Goal: Task Accomplishment & Management: Manage account settings

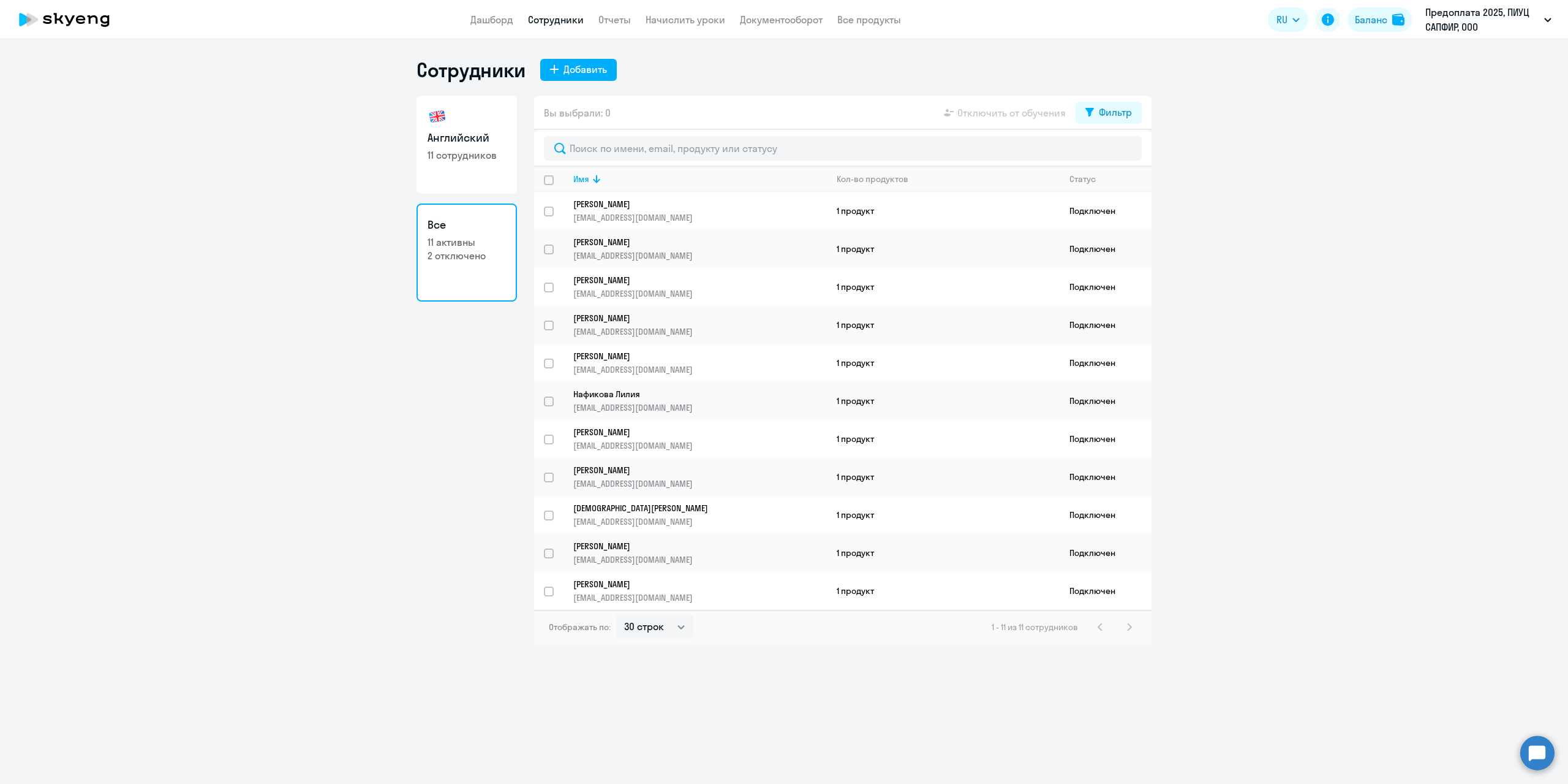
select select "30"
click at [684, 18] on link "Начислить уроки" at bounding box center [685, 19] width 80 height 12
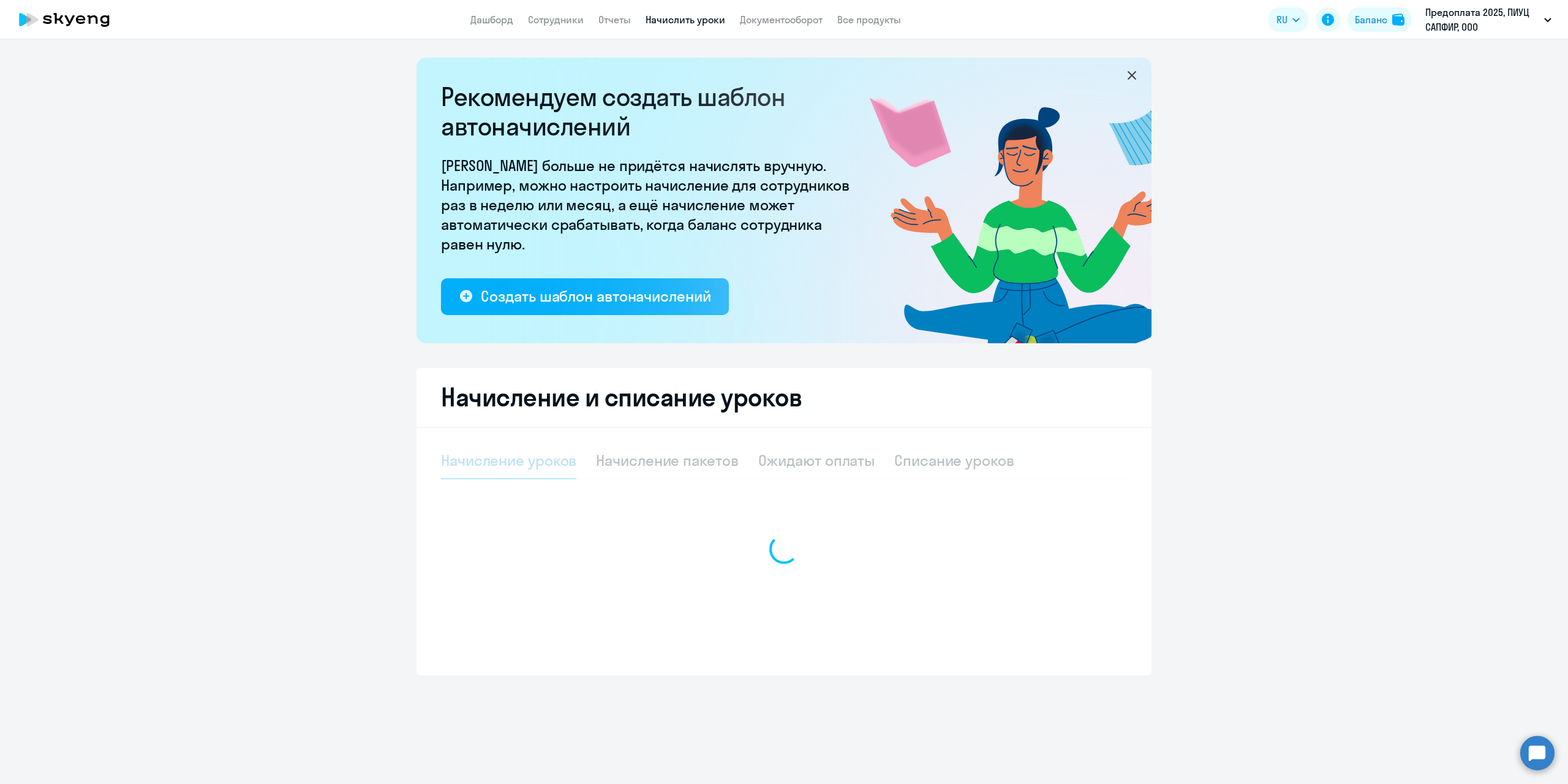
select select "10"
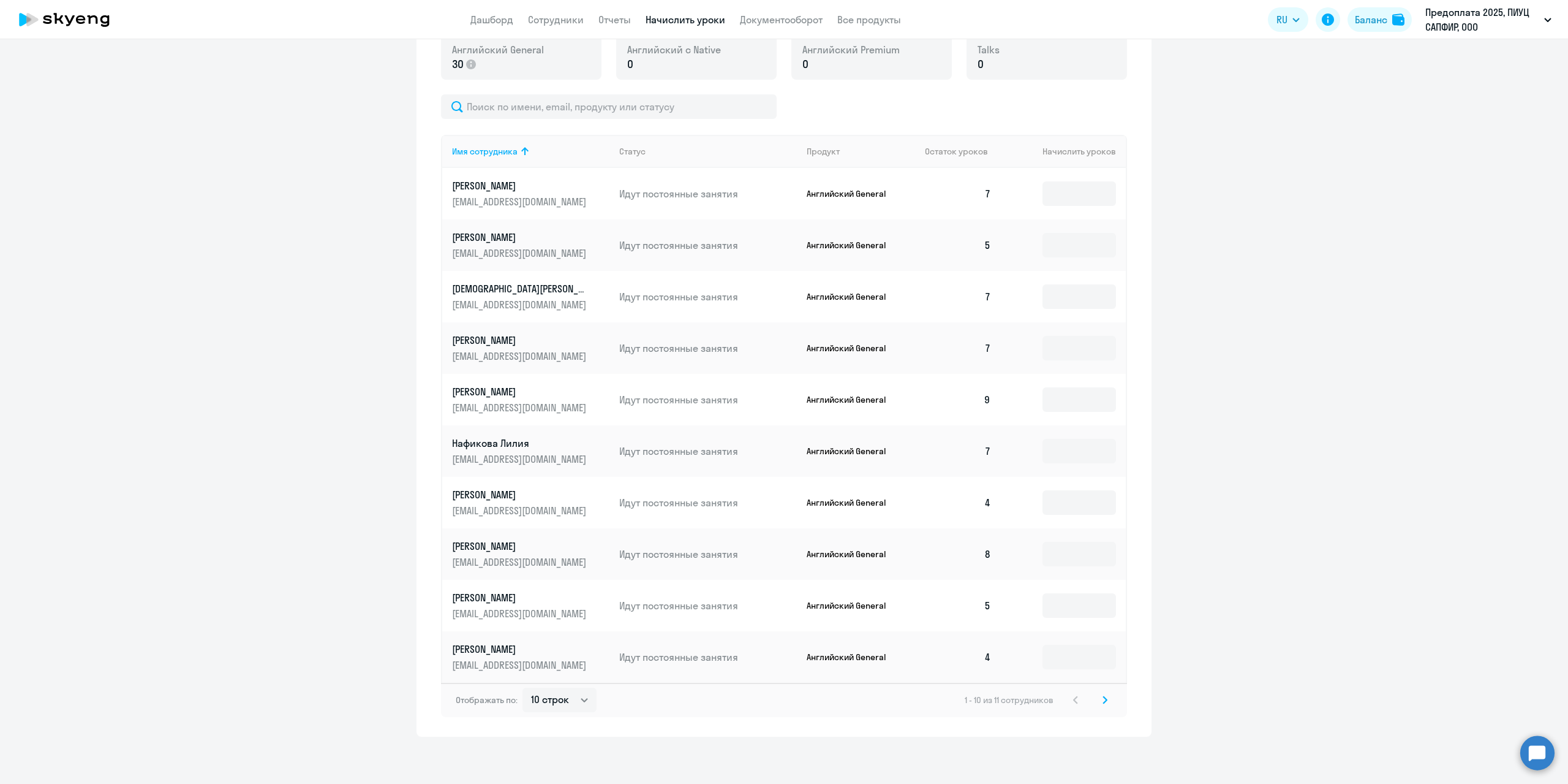
scroll to position [460, 0]
click at [1103, 699] on icon at bounding box center [1105, 699] width 5 height 8
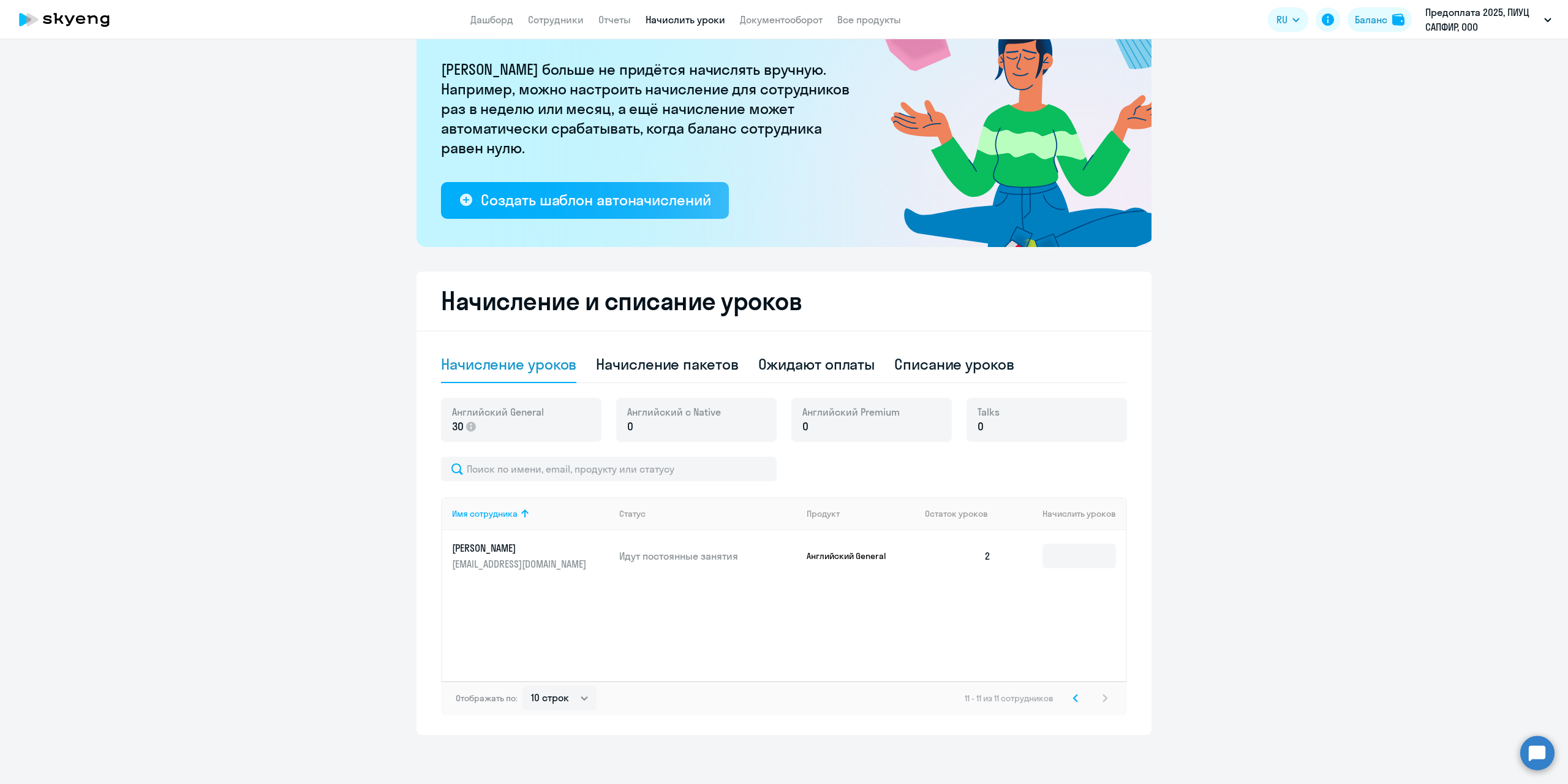
scroll to position [96, 0]
click at [1076, 544] on input at bounding box center [1079, 556] width 74 height 24
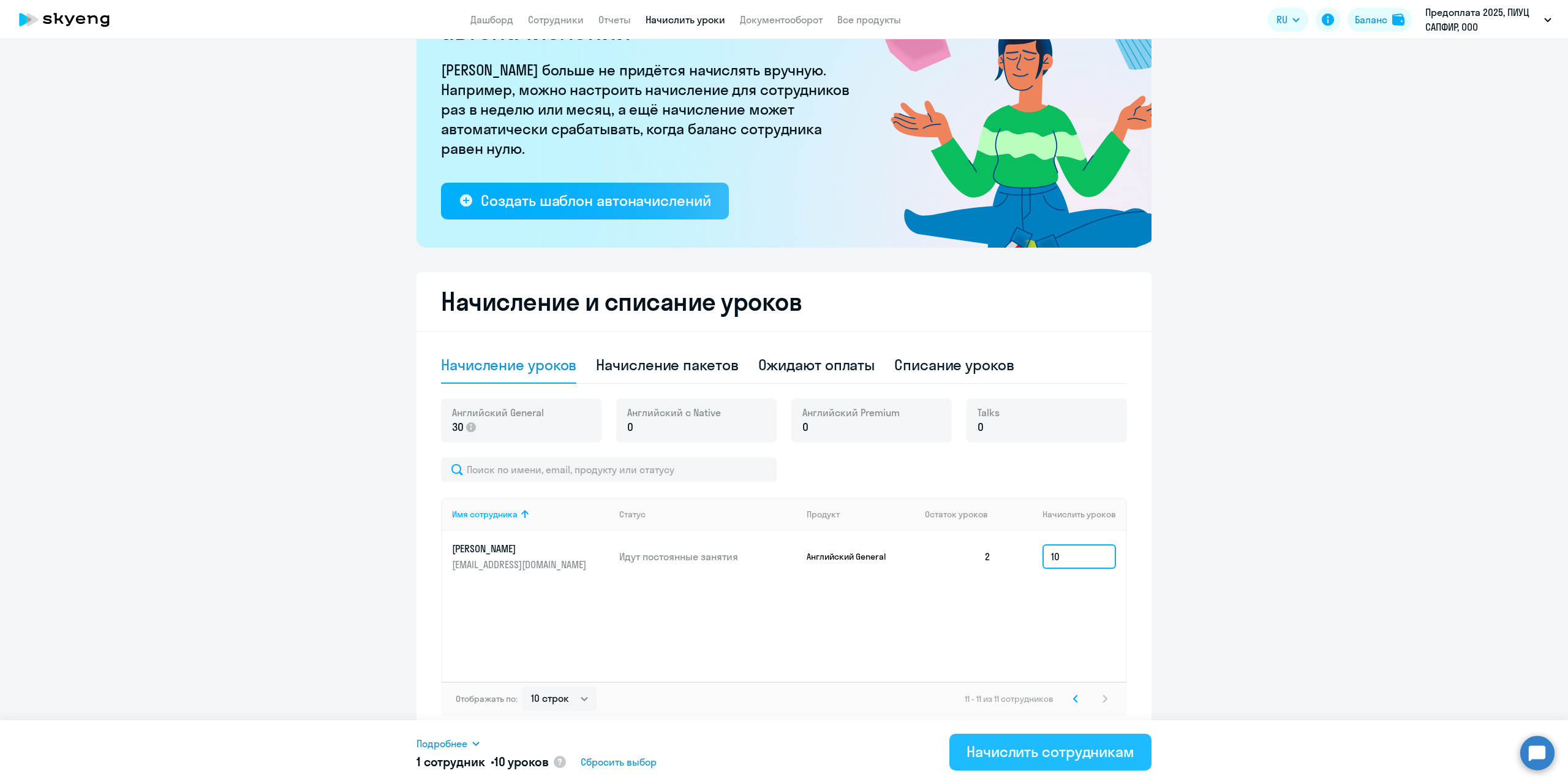
type input "10"
click at [1124, 747] on div "Начислить сотрудникам" at bounding box center [1051, 751] width 168 height 19
